Goal: Information Seeking & Learning: Learn about a topic

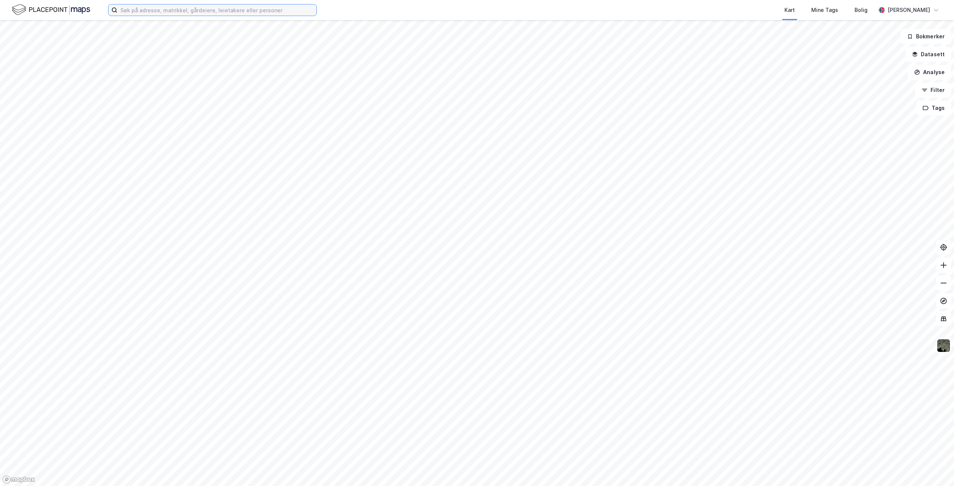
click at [220, 10] on input at bounding box center [216, 9] width 199 height 11
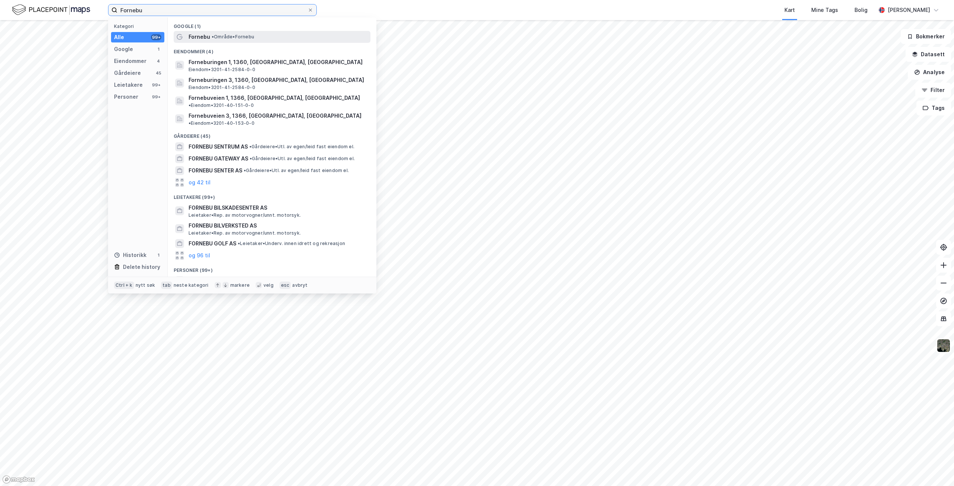
type input "Fornebu"
click at [219, 38] on span "• Område • [GEOGRAPHIC_DATA]" at bounding box center [233, 37] width 42 height 6
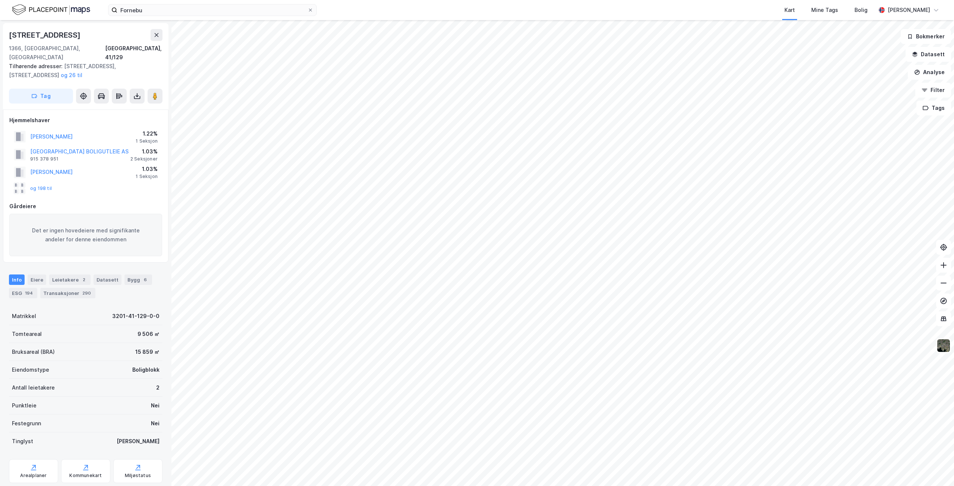
click at [745, 0] on html "Fornebu Kart Mine Tags Bolig Petter Jacobsen Kilenveien 6 1366, Lysaker, Akersh…" at bounding box center [477, 243] width 954 height 486
